Goal: Task Accomplishment & Management: Manage account settings

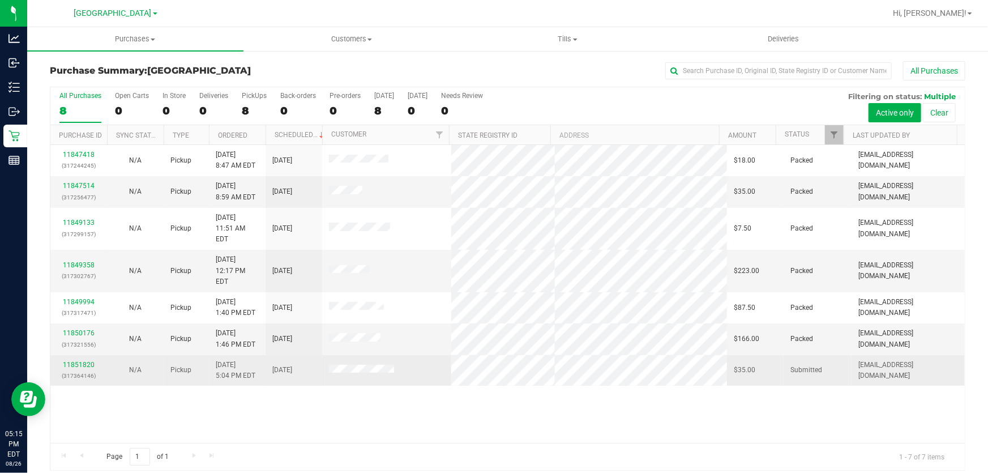
click at [84, 370] on p "(317364146)" at bounding box center [78, 375] width 43 height 11
click at [84, 361] on link "11851820" at bounding box center [79, 365] width 32 height 8
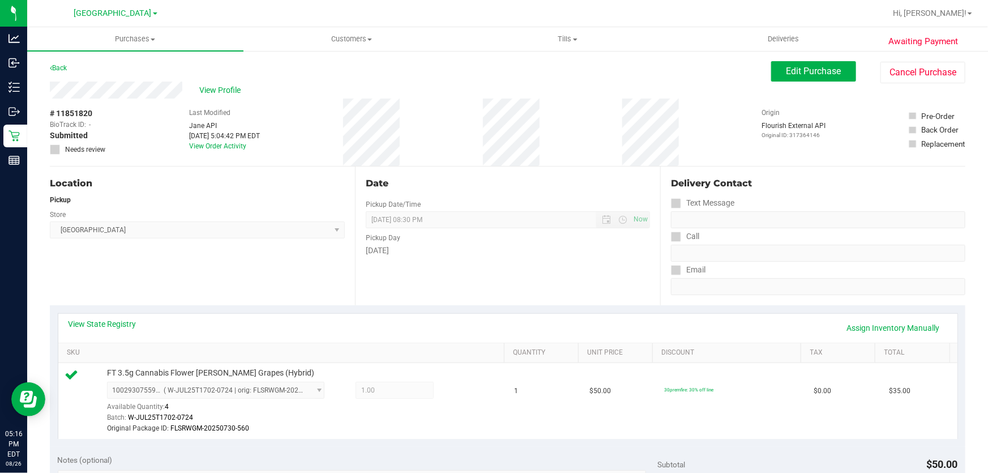
click at [246, 197] on div "Pickup" at bounding box center [197, 200] width 295 height 10
click at [234, 92] on span "View Profile" at bounding box center [221, 90] width 45 height 12
click at [862, 329] on link "Assign Inventory Manually" at bounding box center [893, 327] width 108 height 19
click at [453, 393] on icon at bounding box center [459, 391] width 12 height 13
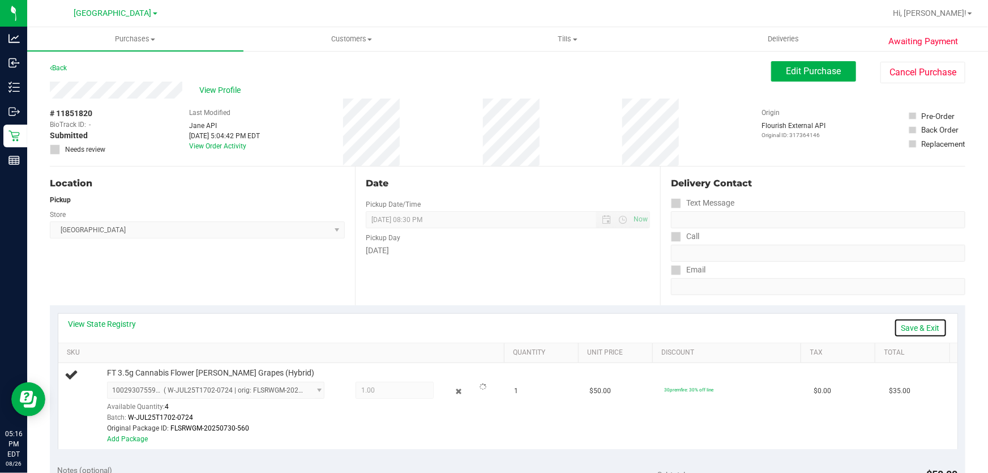
click at [923, 332] on link "Save & Exit" at bounding box center [920, 327] width 53 height 19
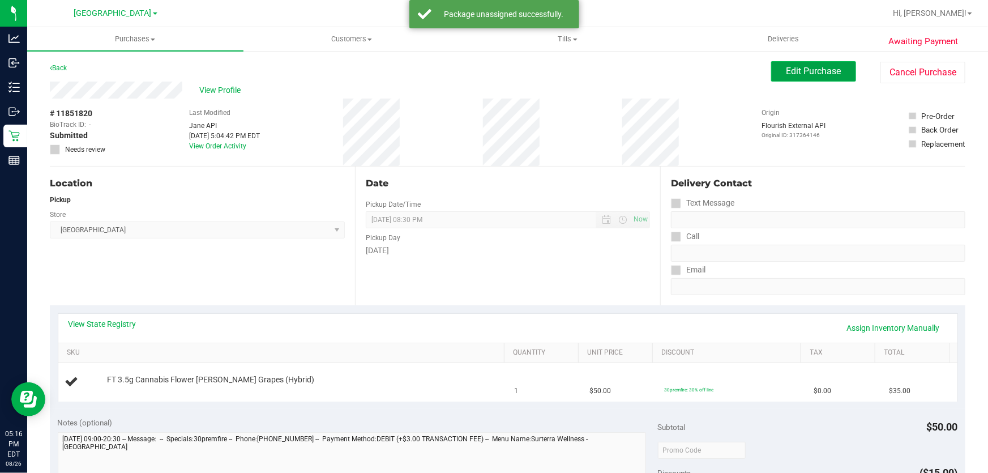
click at [834, 70] on button "Edit Purchase" at bounding box center [813, 71] width 85 height 20
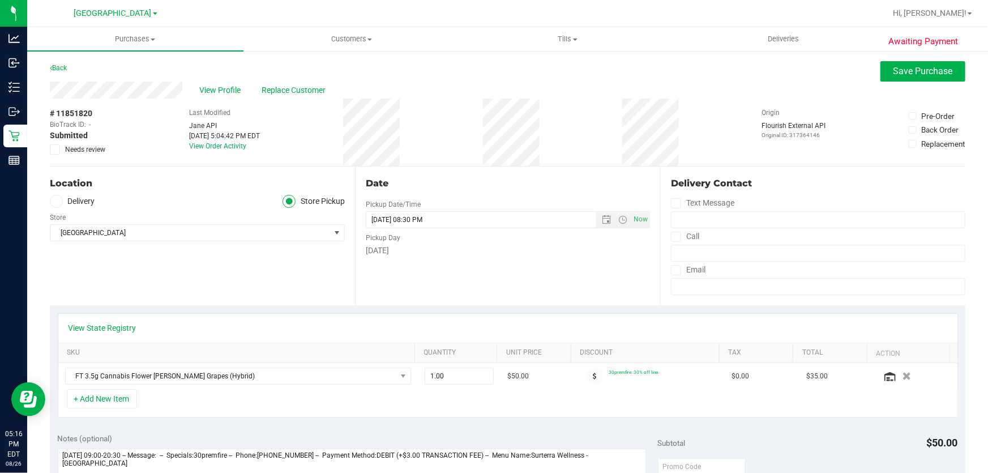
click at [55, 149] on icon at bounding box center [55, 149] width 7 height 0
click at [0, 0] on input "Needs review" at bounding box center [0, 0] width 0 height 0
click at [926, 73] on span "Save Purchase" at bounding box center [922, 71] width 59 height 11
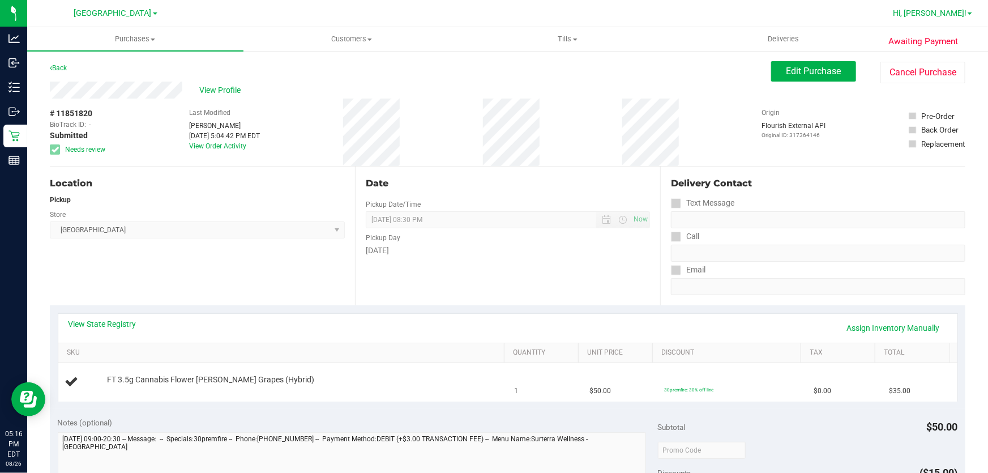
click at [946, 11] on span "Hi, [PERSON_NAME]!" at bounding box center [930, 12] width 74 height 9
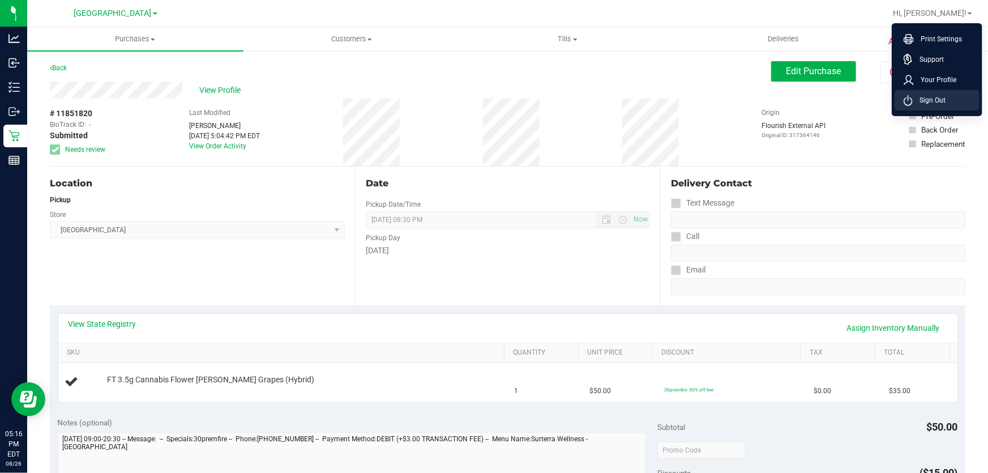
click at [923, 106] on li "Sign Out" at bounding box center [936, 100] width 85 height 20
